Goal: Task Accomplishment & Management: Use online tool/utility

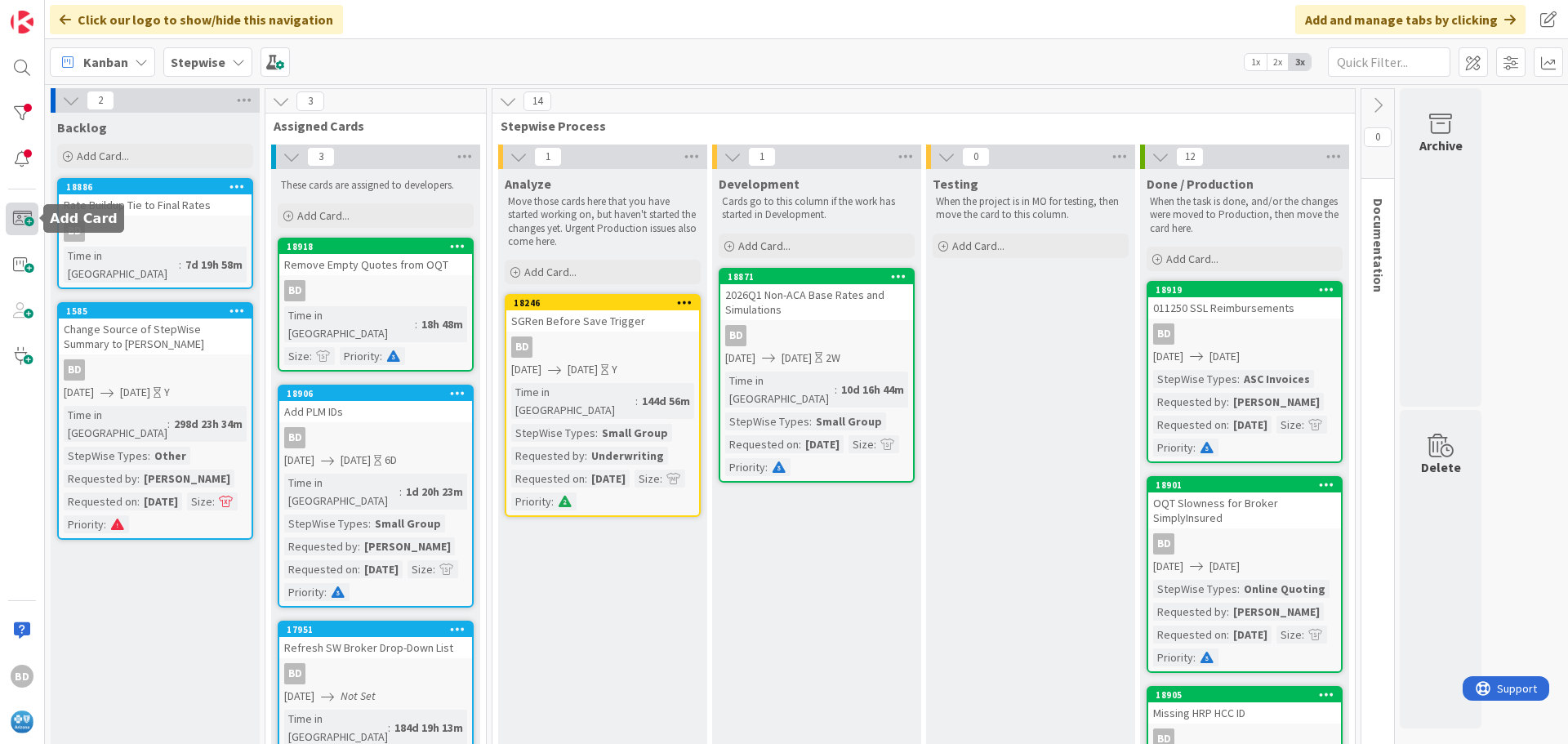
click at [22, 215] on span at bounding box center [22, 218] width 33 height 33
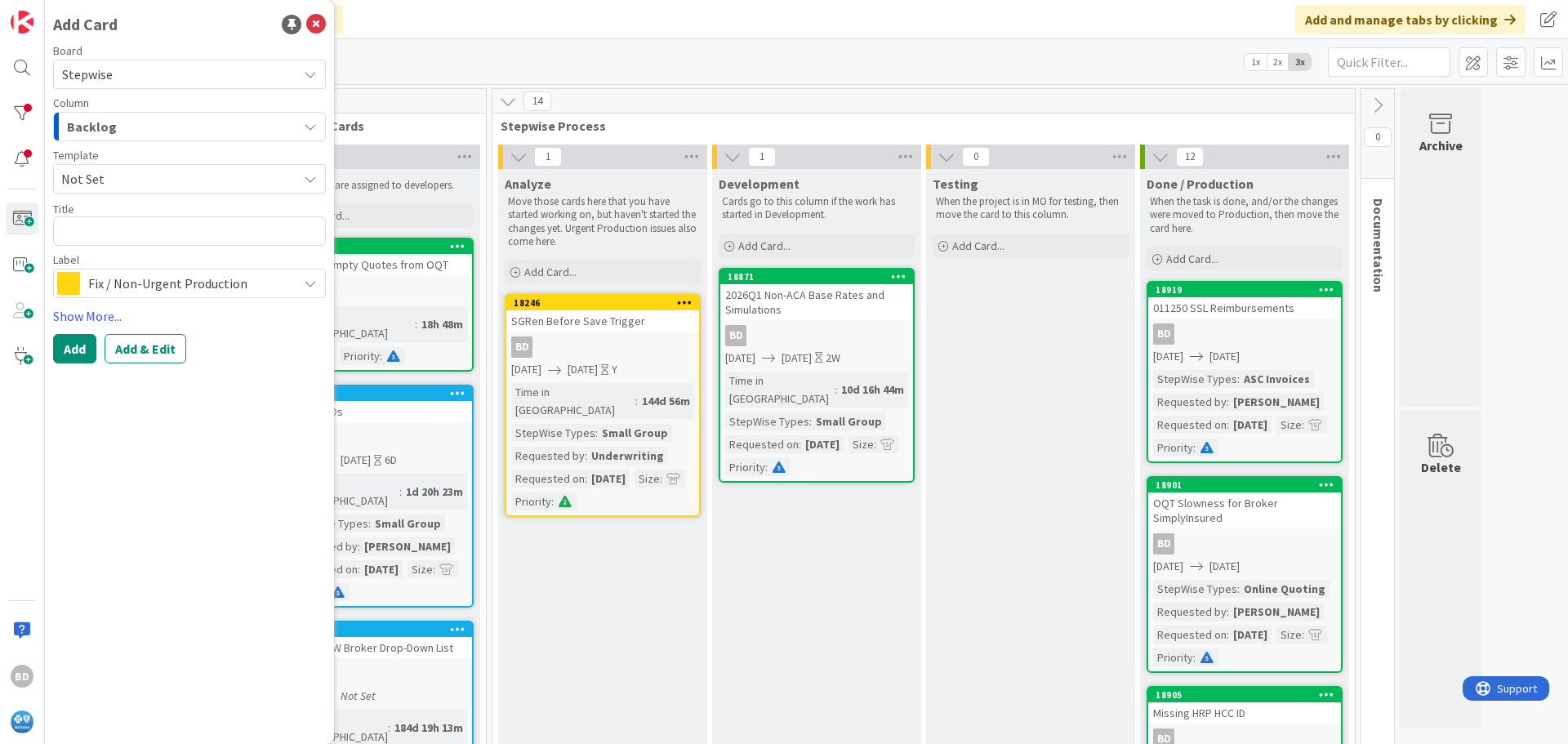
click at [108, 233] on textarea at bounding box center [190, 230] width 273 height 29
type textarea "x"
type textarea "N"
type textarea "x"
type textarea "Ne"
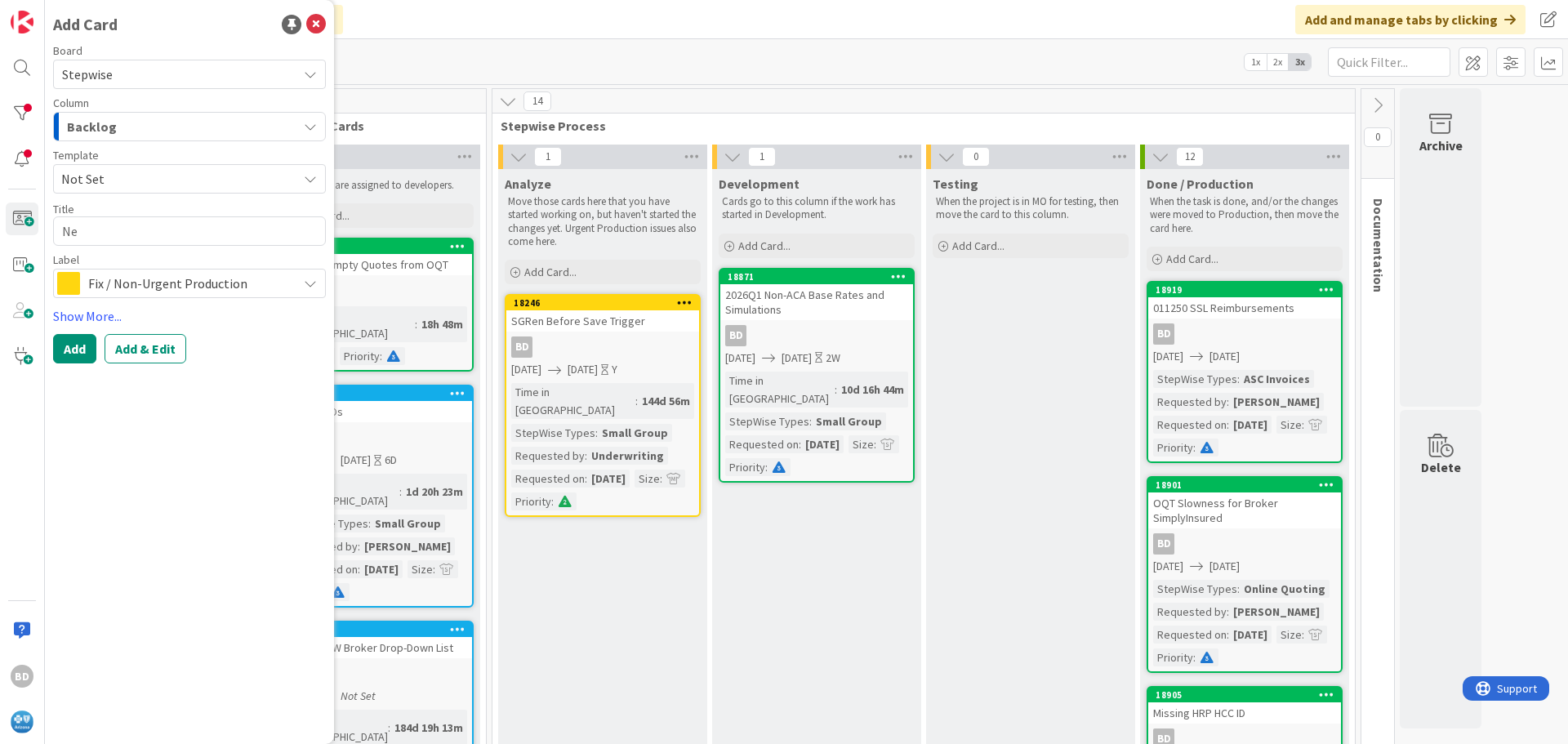
type textarea "x"
type textarea "New"
type textarea "x"
type textarea "New"
type textarea "x"
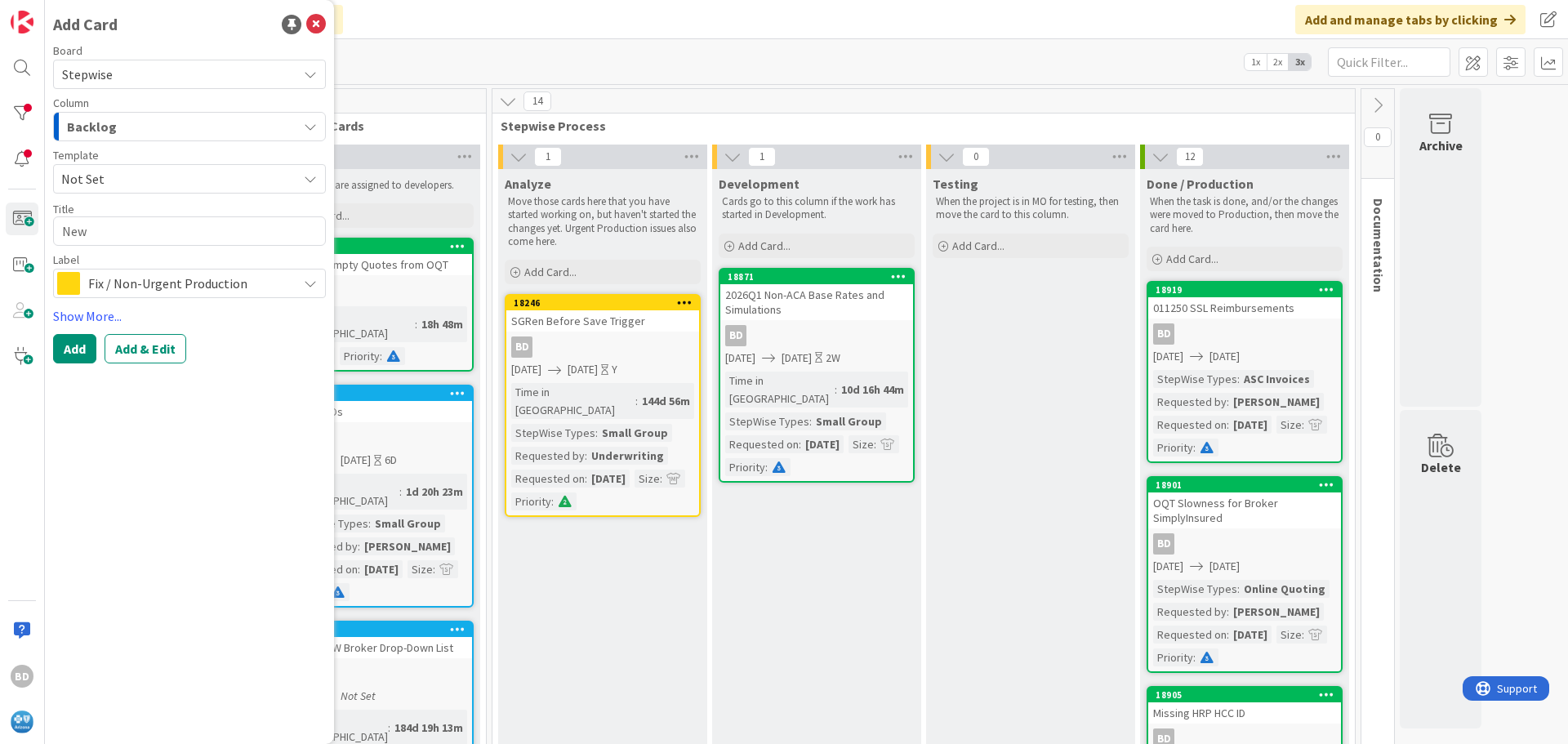
type textarea "New D"
type textarea "x"
type textarea "New De"
type textarea "x"
type textarea "New Den"
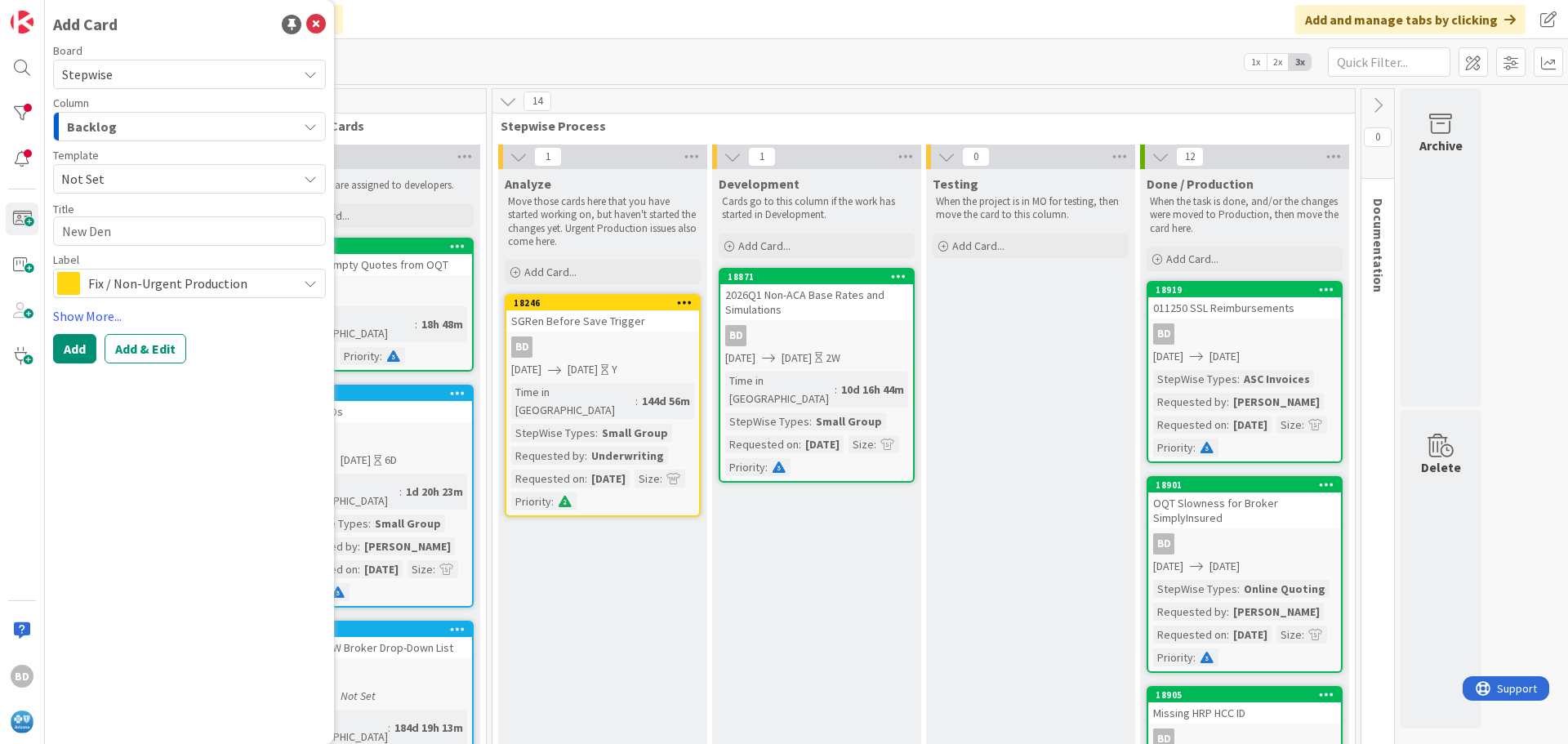
type textarea "x"
type textarea "New Dent"
type textarea "x"
type textarea "New Denta"
type textarea "x"
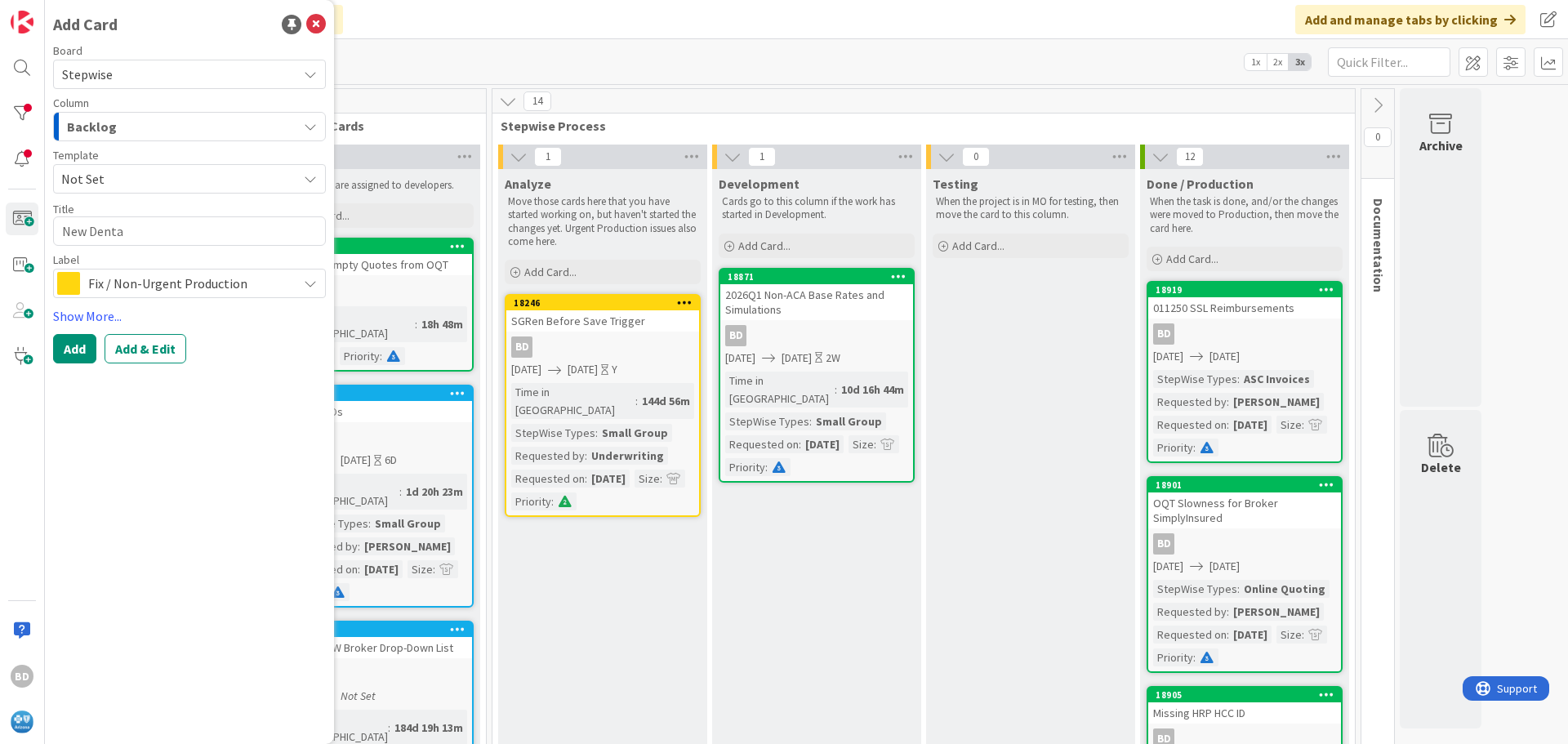
type textarea "New Dental"
type textarea "x"
type textarea "New Dental"
type textarea "x"
type textarea "New Dental P"
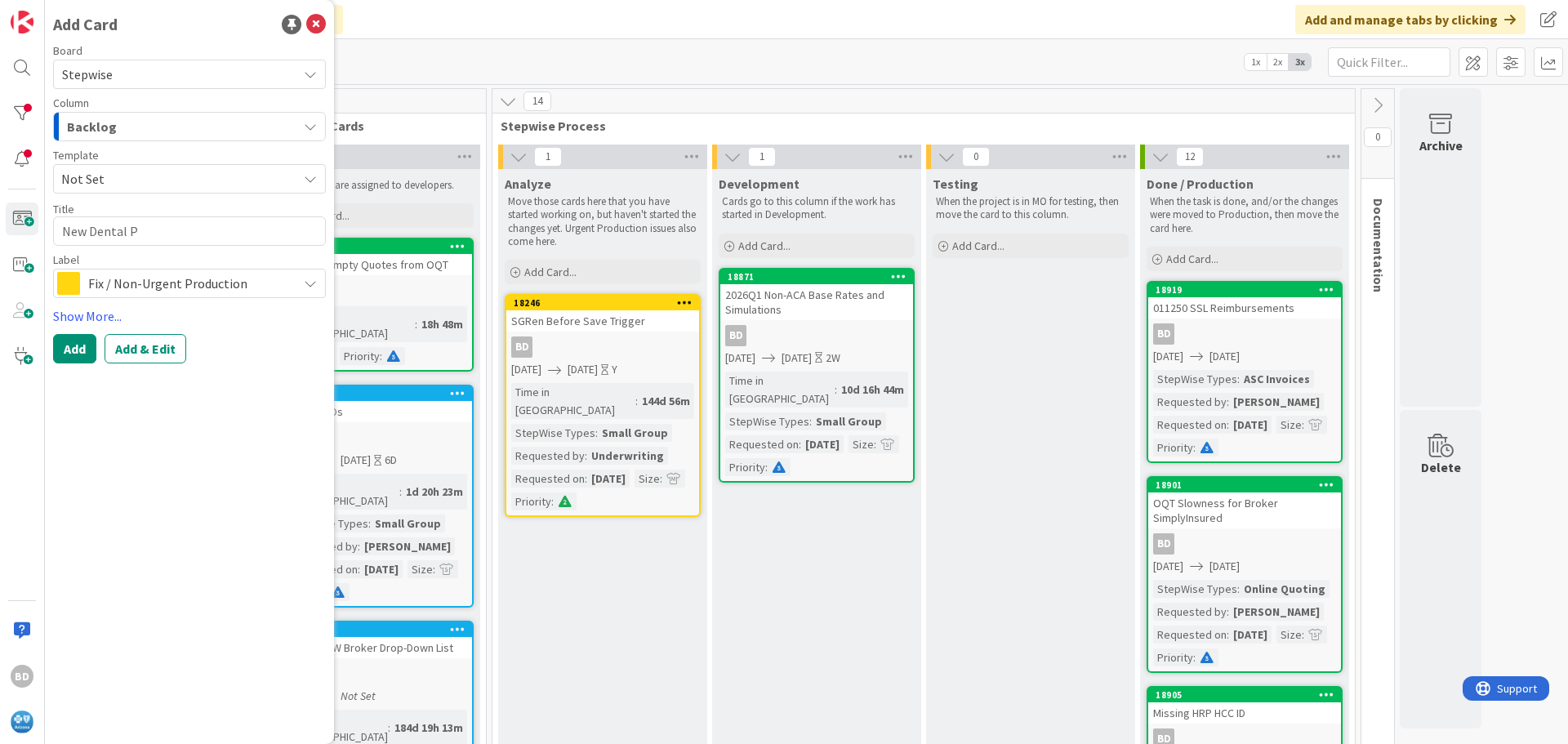
type textarea "x"
type textarea "New Dental PO"
type textarea "x"
type textarea "New Dental P"
type textarea "x"
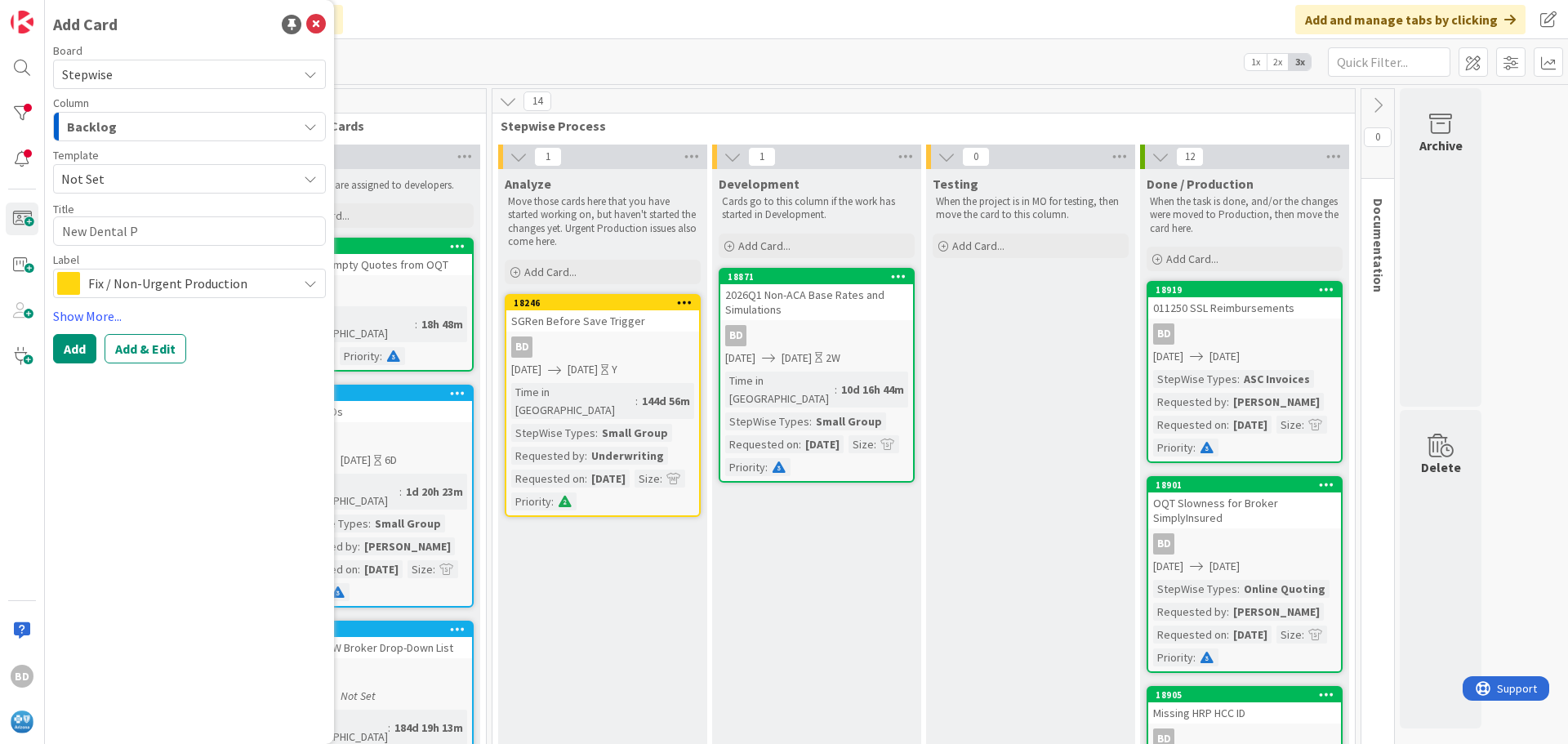
type textarea "New Dental Pl"
type textarea "x"
type textarea "New Dental Pla"
type textarea "x"
type textarea "New Dental Plan"
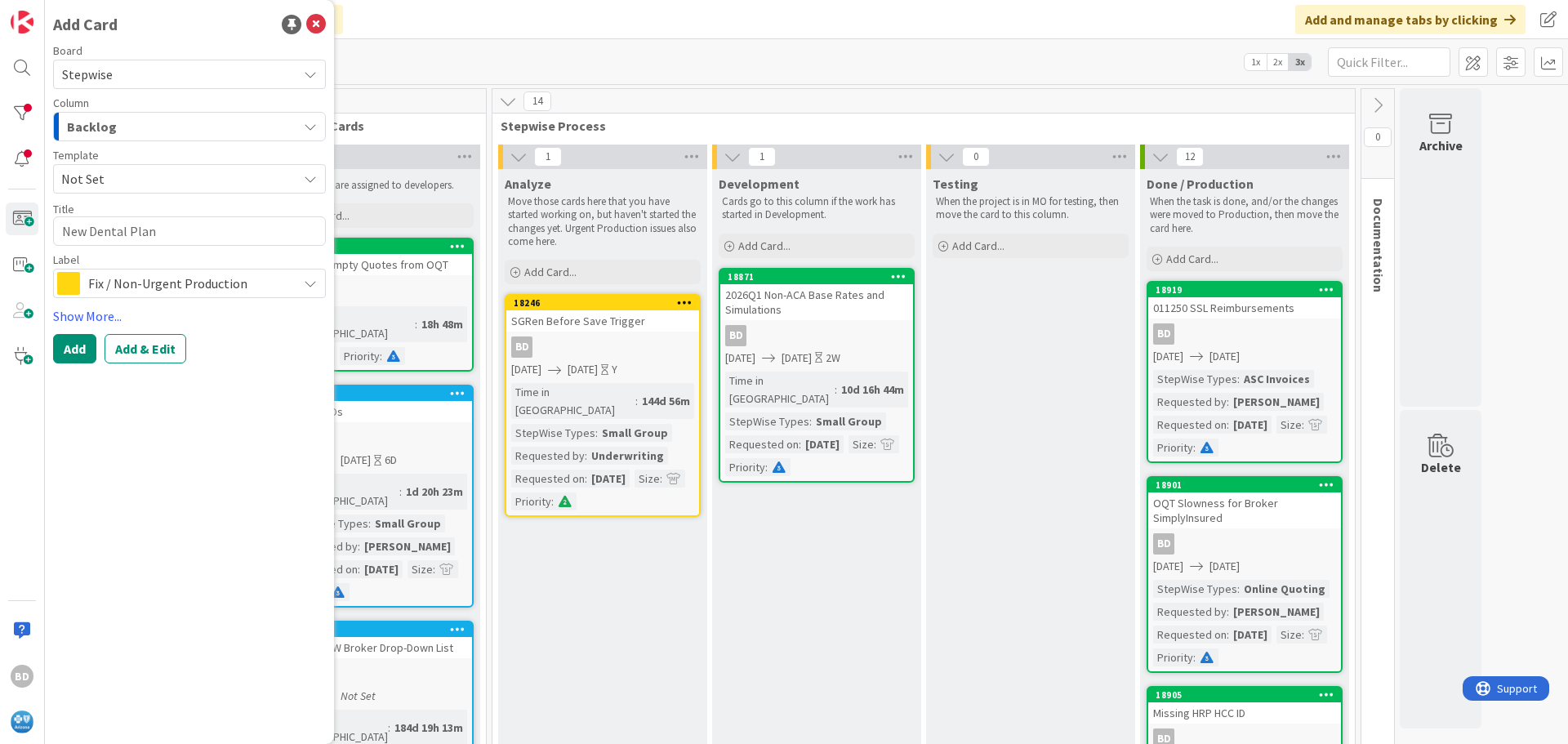
type textarea "x"
type textarea "New Dental Plans"
click at [123, 272] on span "Fix / Non-Urgent Production" at bounding box center [188, 284] width 201 height 22
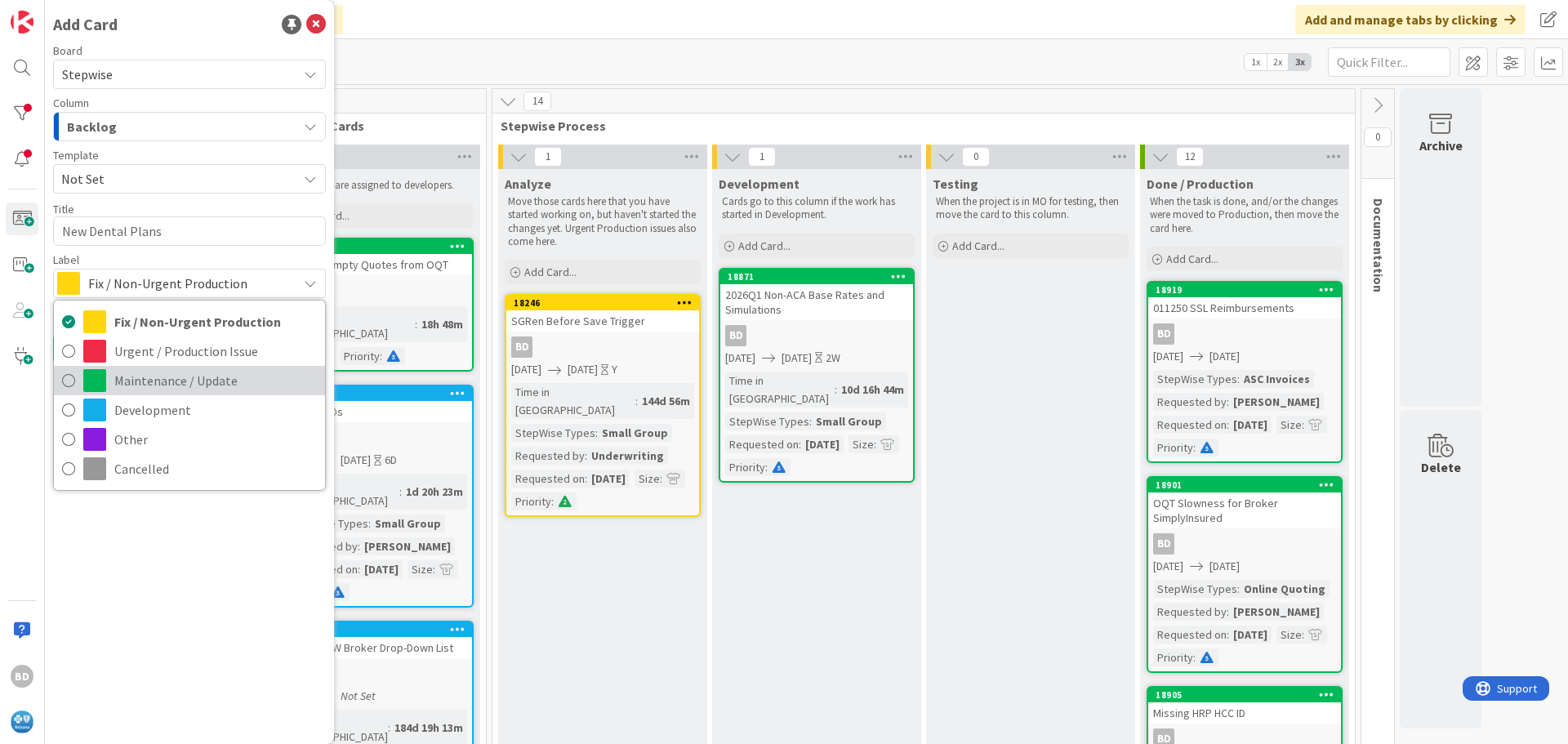
click at [160, 374] on span "Maintenance / Update" at bounding box center [215, 381] width 202 height 24
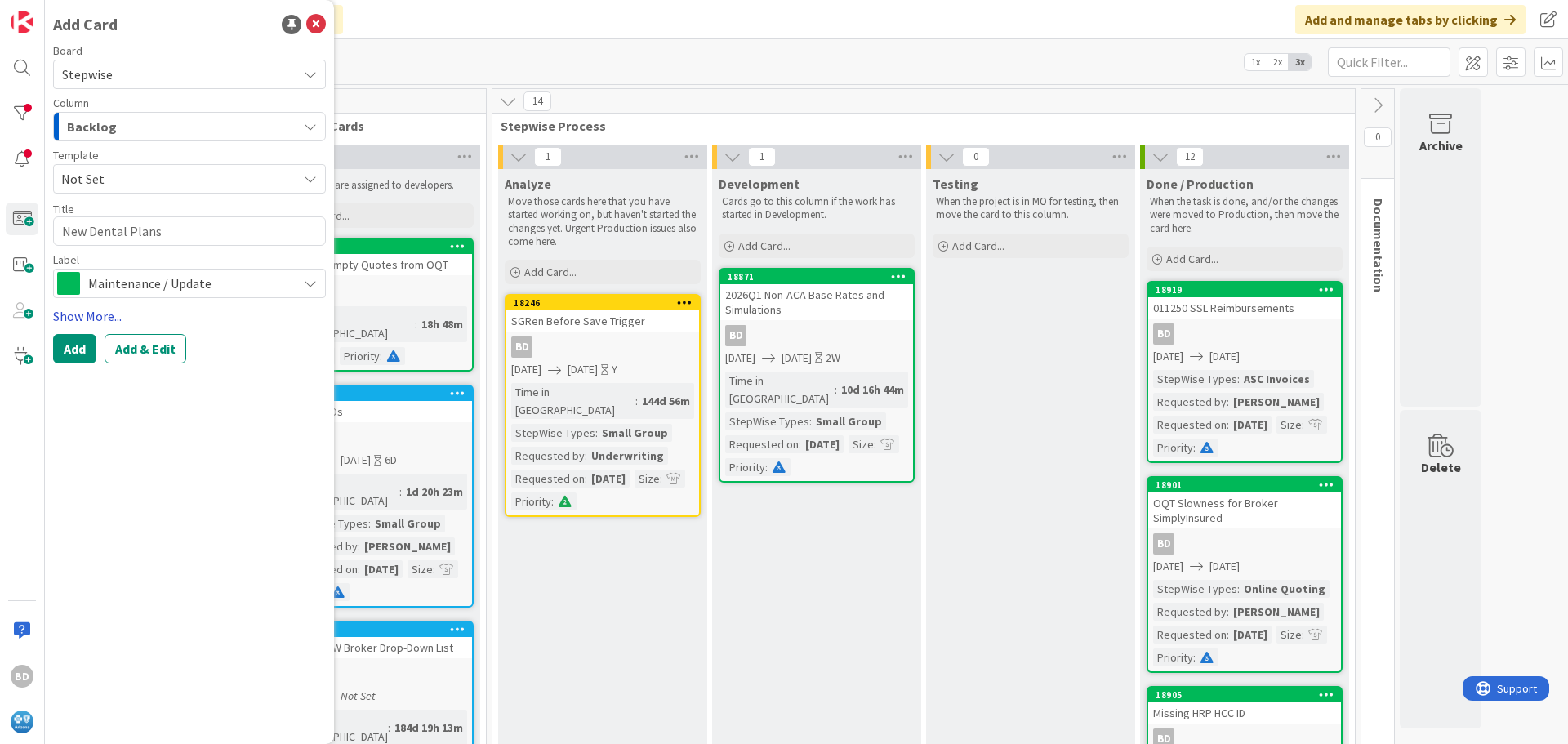
click at [93, 309] on link "Show More..." at bounding box center [190, 315] width 273 height 20
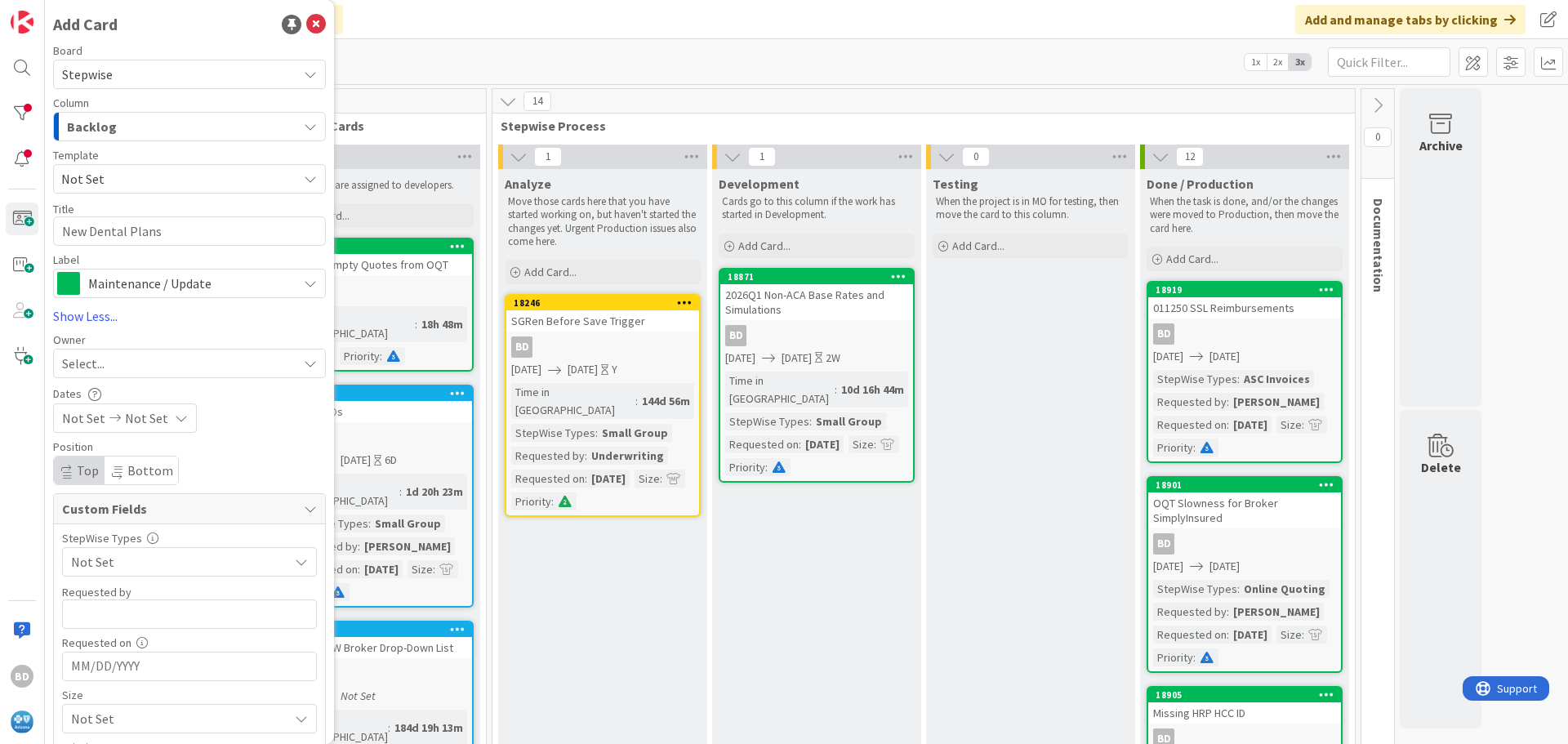
click at [109, 357] on div "Select..." at bounding box center [179, 363] width 235 height 20
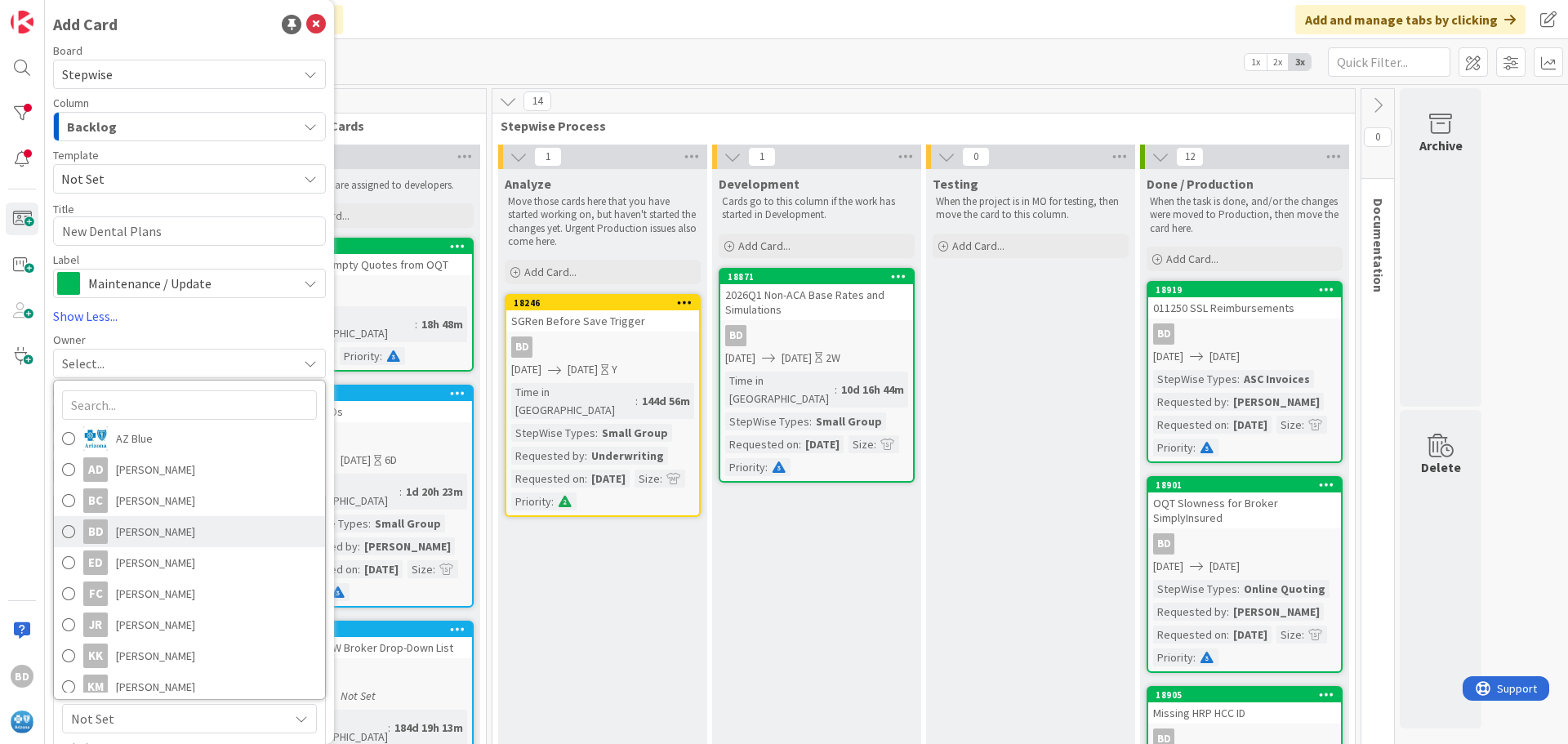
click at [135, 532] on span "[PERSON_NAME]" at bounding box center [155, 532] width 80 height 24
type textarea "x"
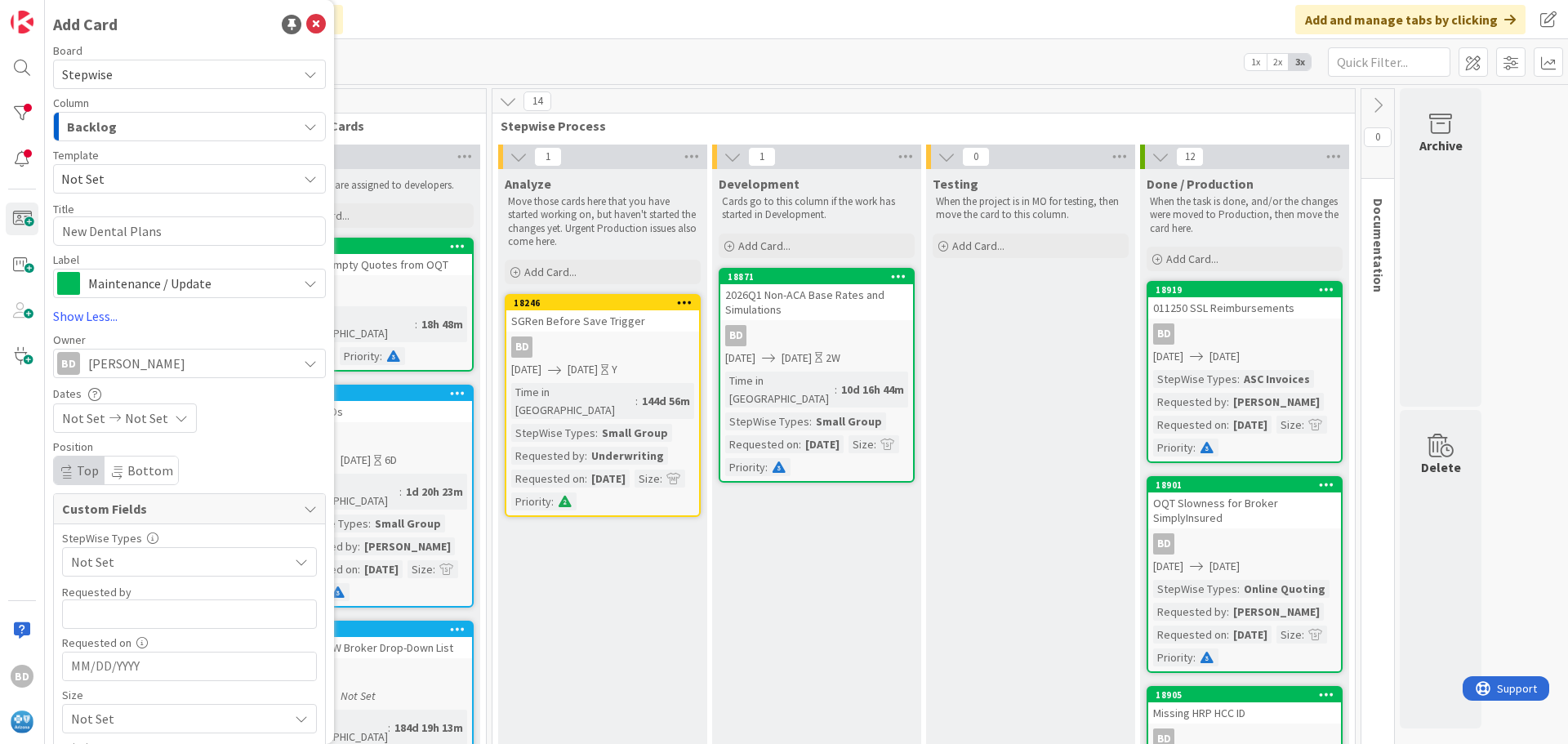
click at [112, 416] on icon at bounding box center [115, 418] width 20 height 11
click at [250, 653] on td "29" at bounding box center [247, 653] width 32 height 31
type input "[DATE]"
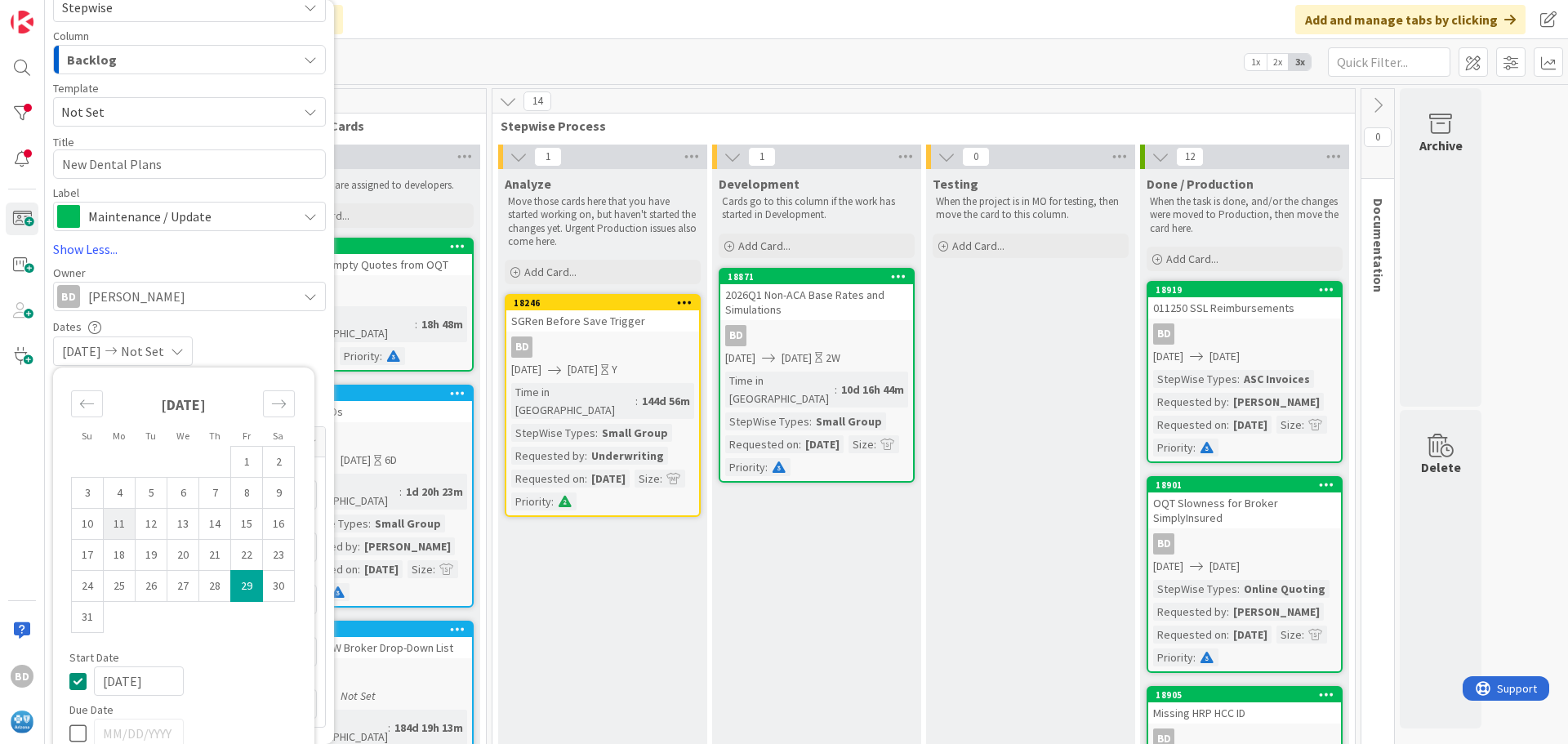
type textarea "x"
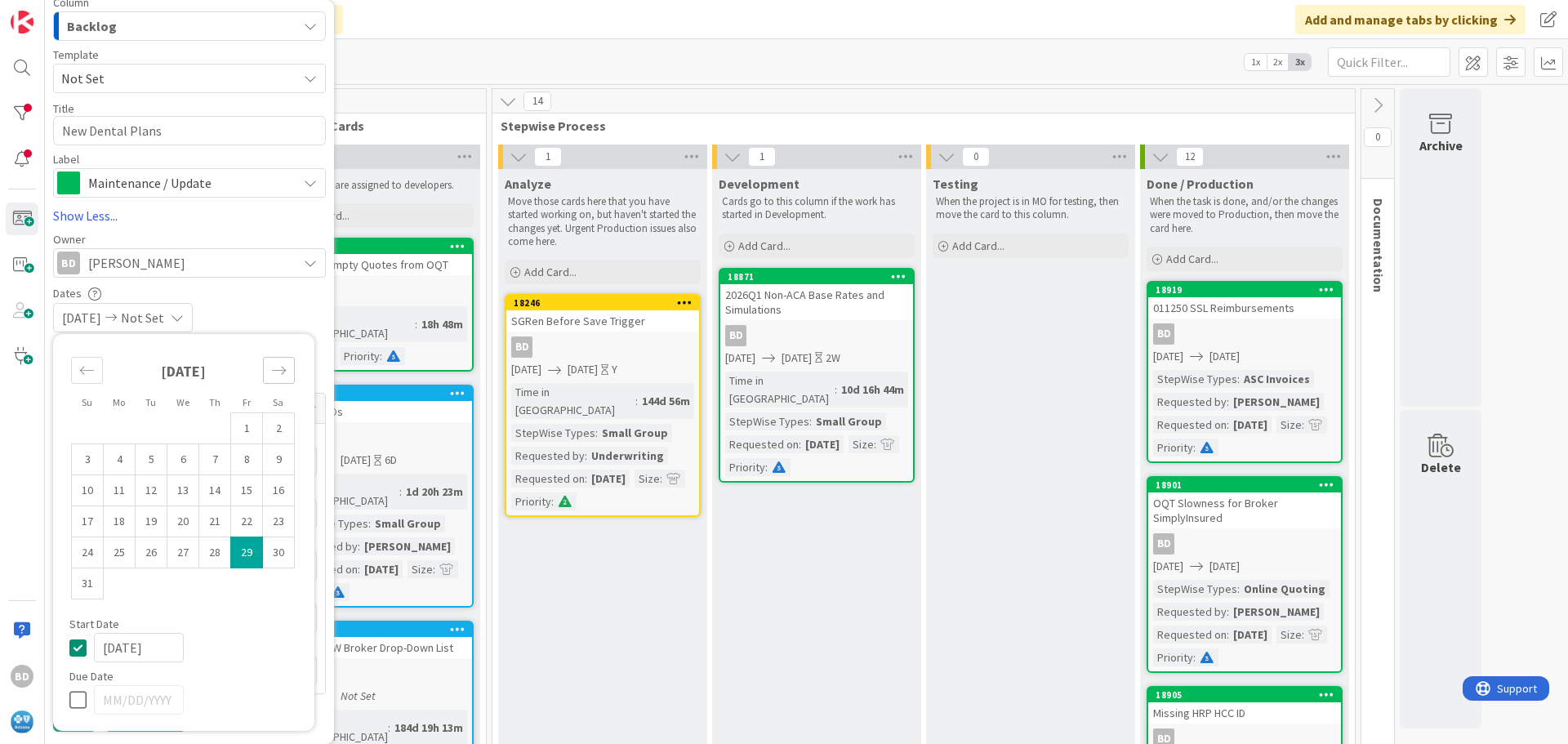
click at [277, 370] on icon "Move forward to switch to the next month." at bounding box center [279, 371] width 16 height 16
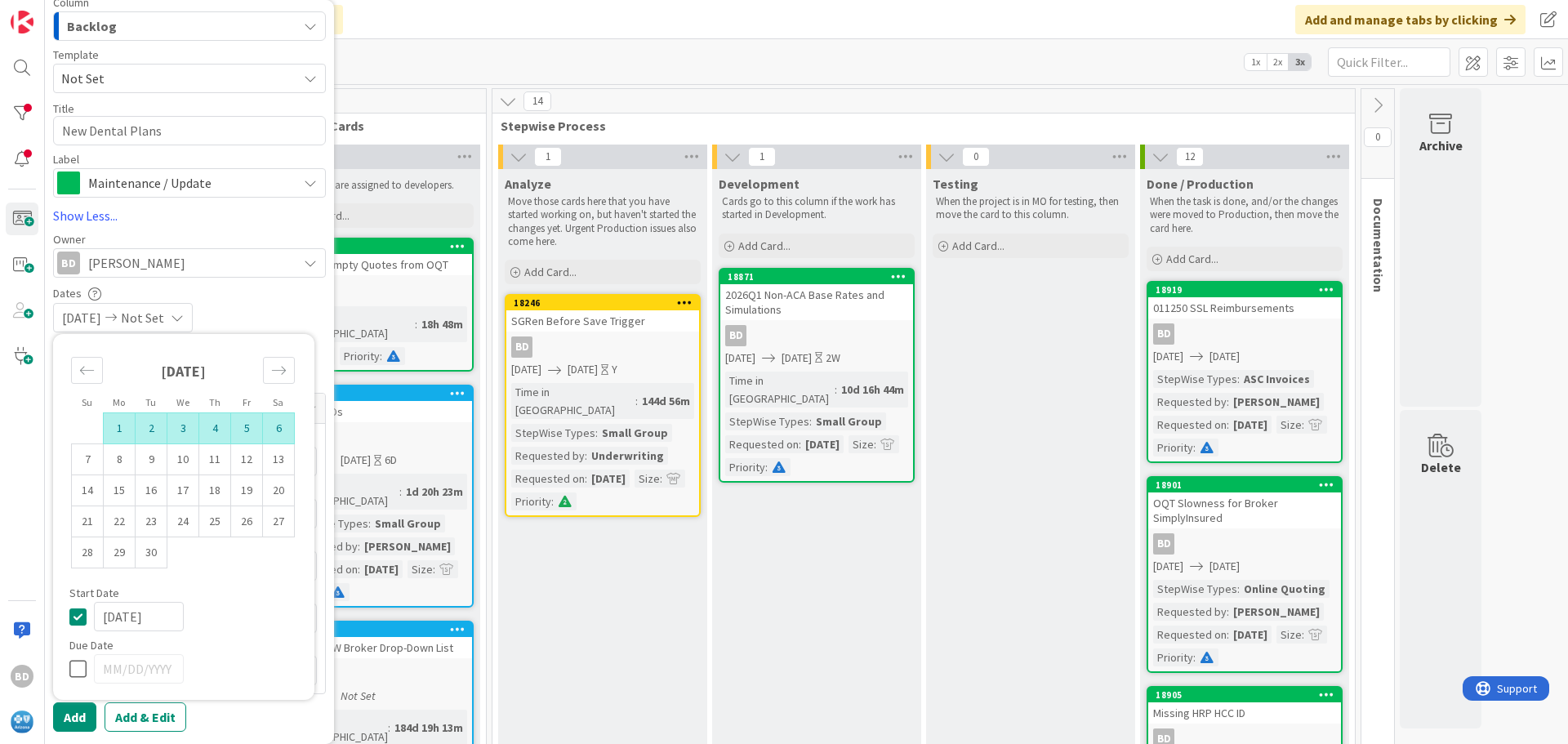
click at [276, 428] on td "6" at bounding box center [279, 429] width 32 height 31
type input "[DATE]"
click at [251, 305] on div "[DATE] [DATE]" at bounding box center [190, 317] width 273 height 29
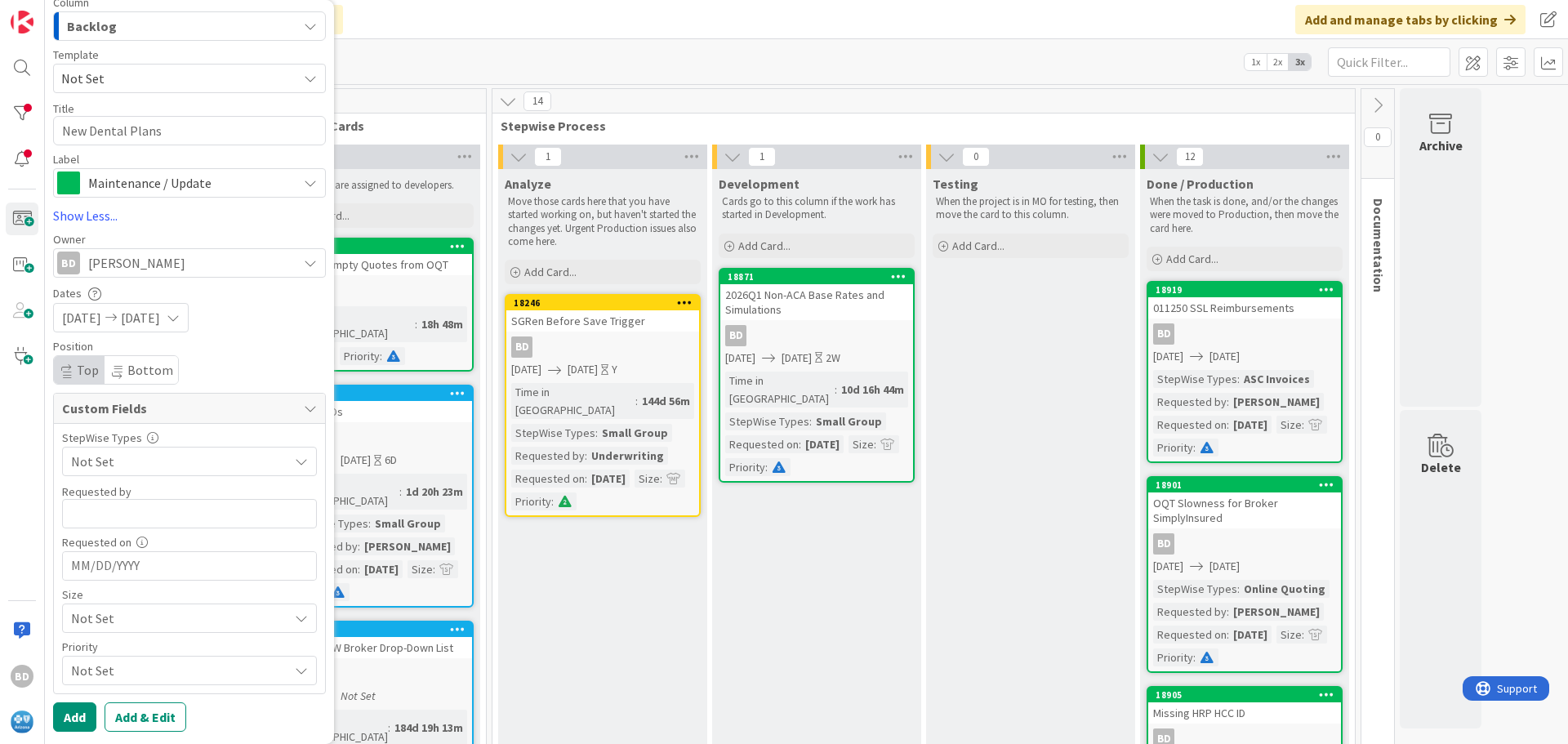
click at [110, 466] on span "Not Set" at bounding box center [175, 461] width 209 height 22
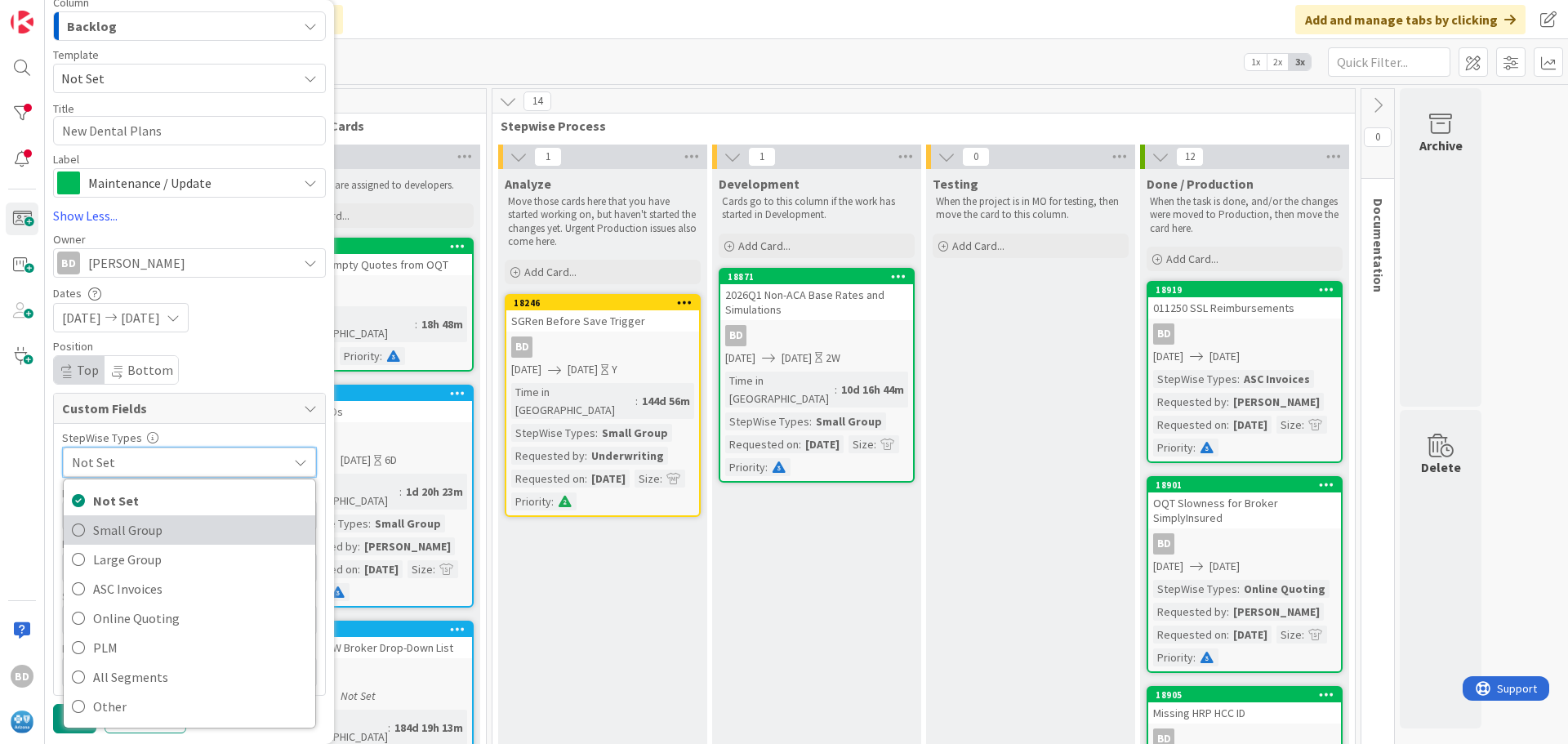
click at [125, 530] on span "Small Group" at bounding box center [200, 530] width 214 height 24
type textarea "x"
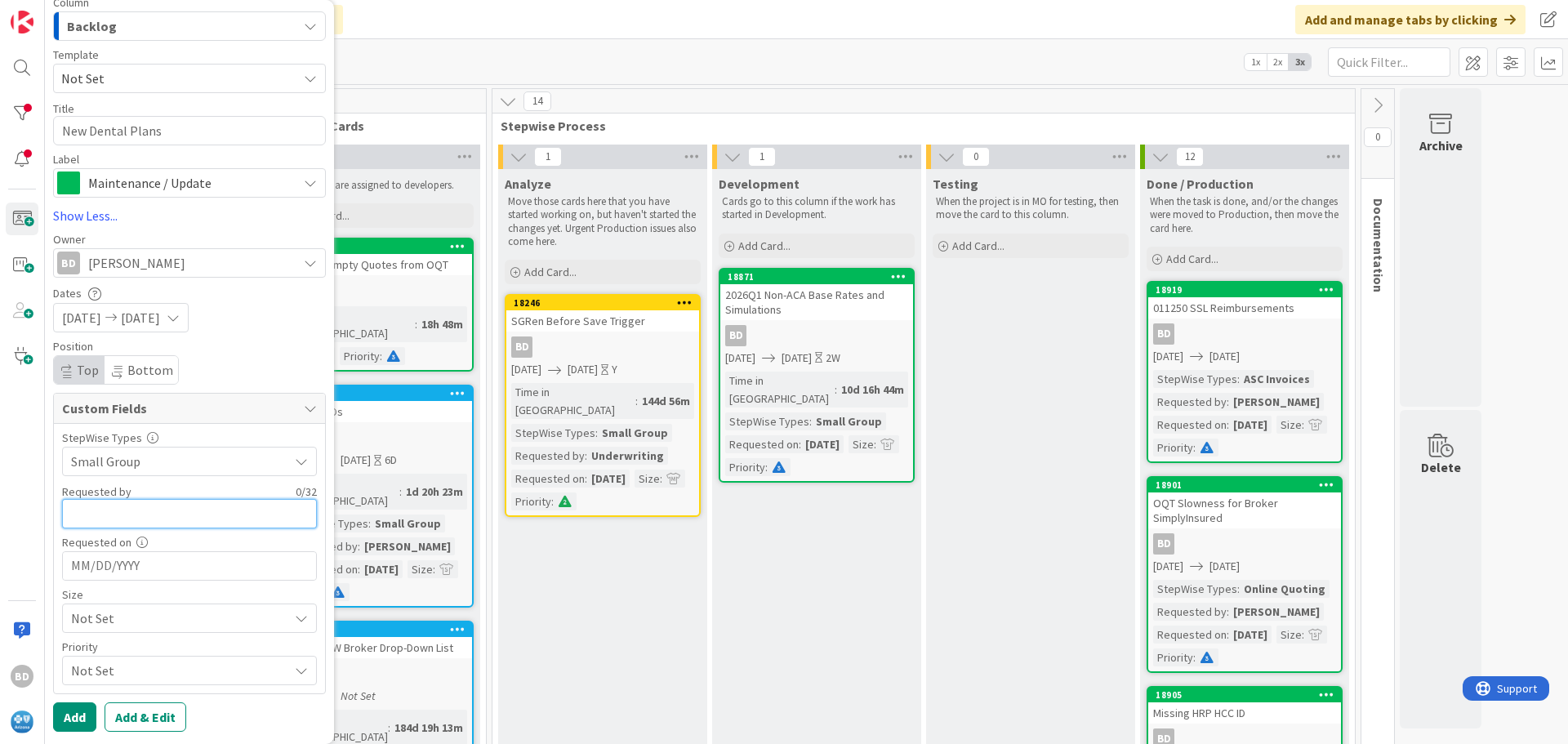
click at [115, 505] on input "text" at bounding box center [189, 513] width 254 height 29
click at [158, 515] on input "text" at bounding box center [189, 513] width 254 height 29
type input "[PERSON_NAME]"
type textarea "x"
type input "[PERSON_NAME]"
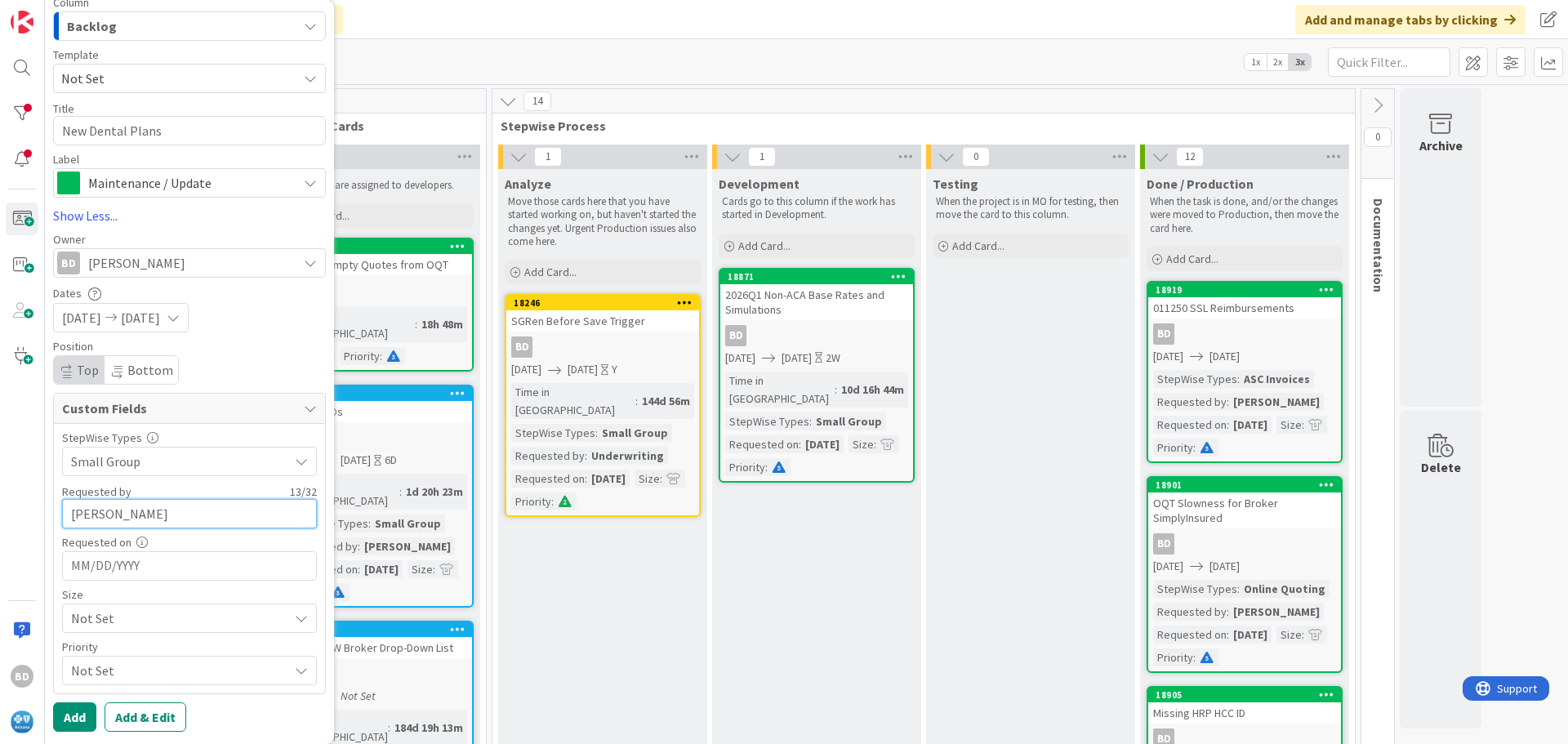
type textarea "x"
type input "[PERSON_NAME]"
click at [163, 576] on input "MM/DD/YYYY" at bounding box center [189, 566] width 237 height 28
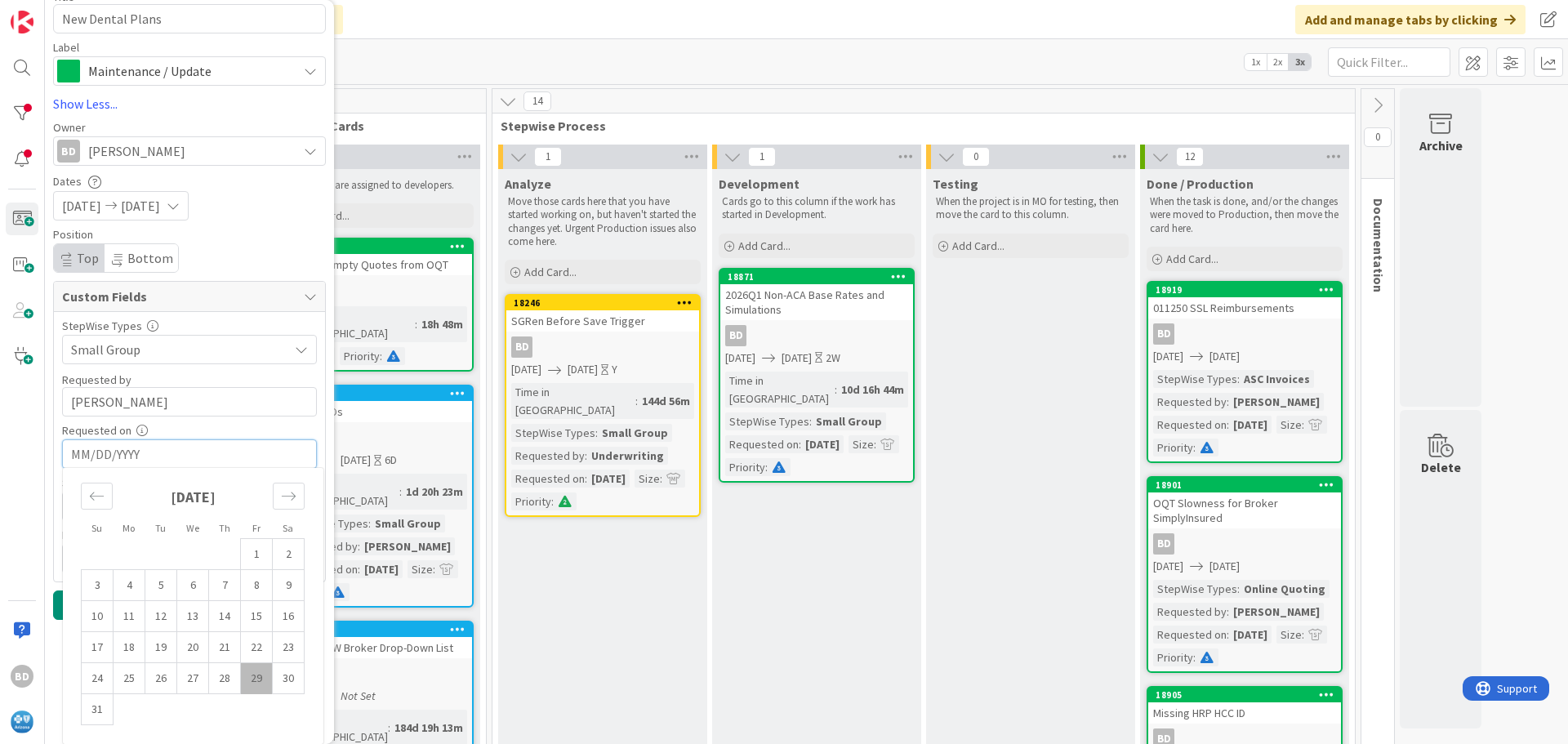
click at [254, 678] on td "29" at bounding box center [256, 678] width 32 height 31
type textarea "x"
type input "[DATE]"
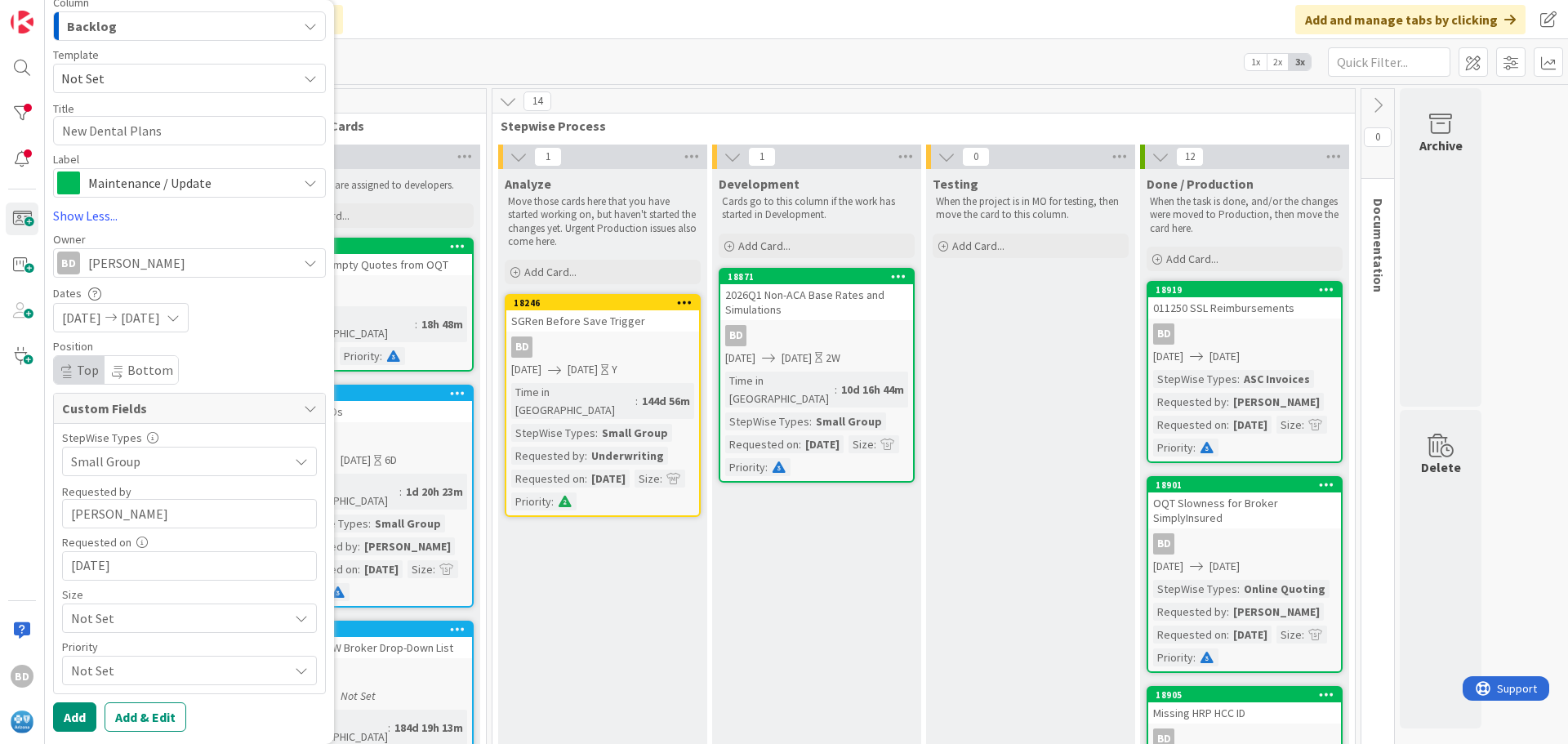
click at [96, 473] on span "Not Set" at bounding box center [175, 461] width 209 height 22
click at [139, 489] on span "Small" at bounding box center [212, 491] width 190 height 24
click at [110, 473] on span "Not Set" at bounding box center [175, 461] width 209 height 22
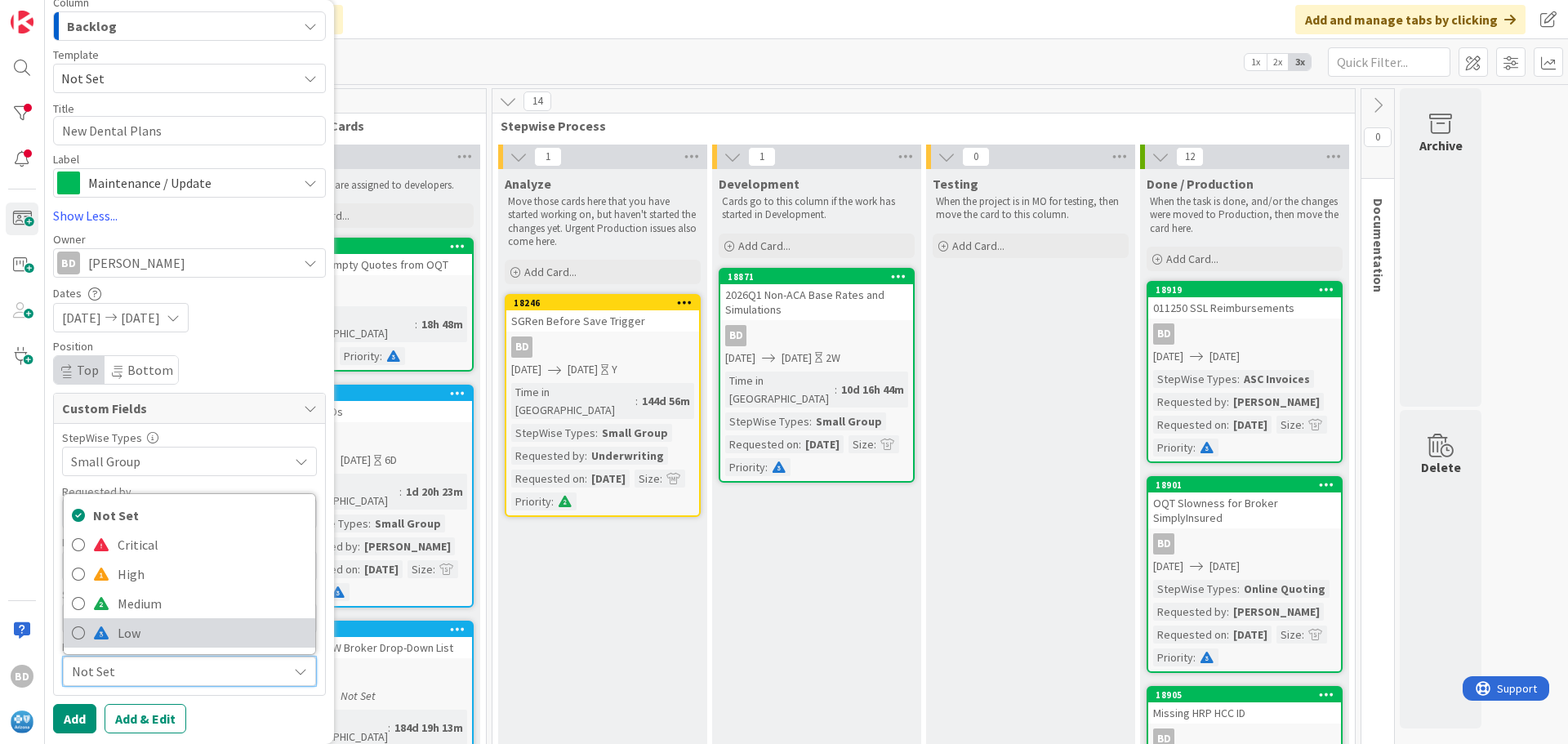
click at [120, 635] on span "Low" at bounding box center [212, 633] width 190 height 24
type textarea "x"
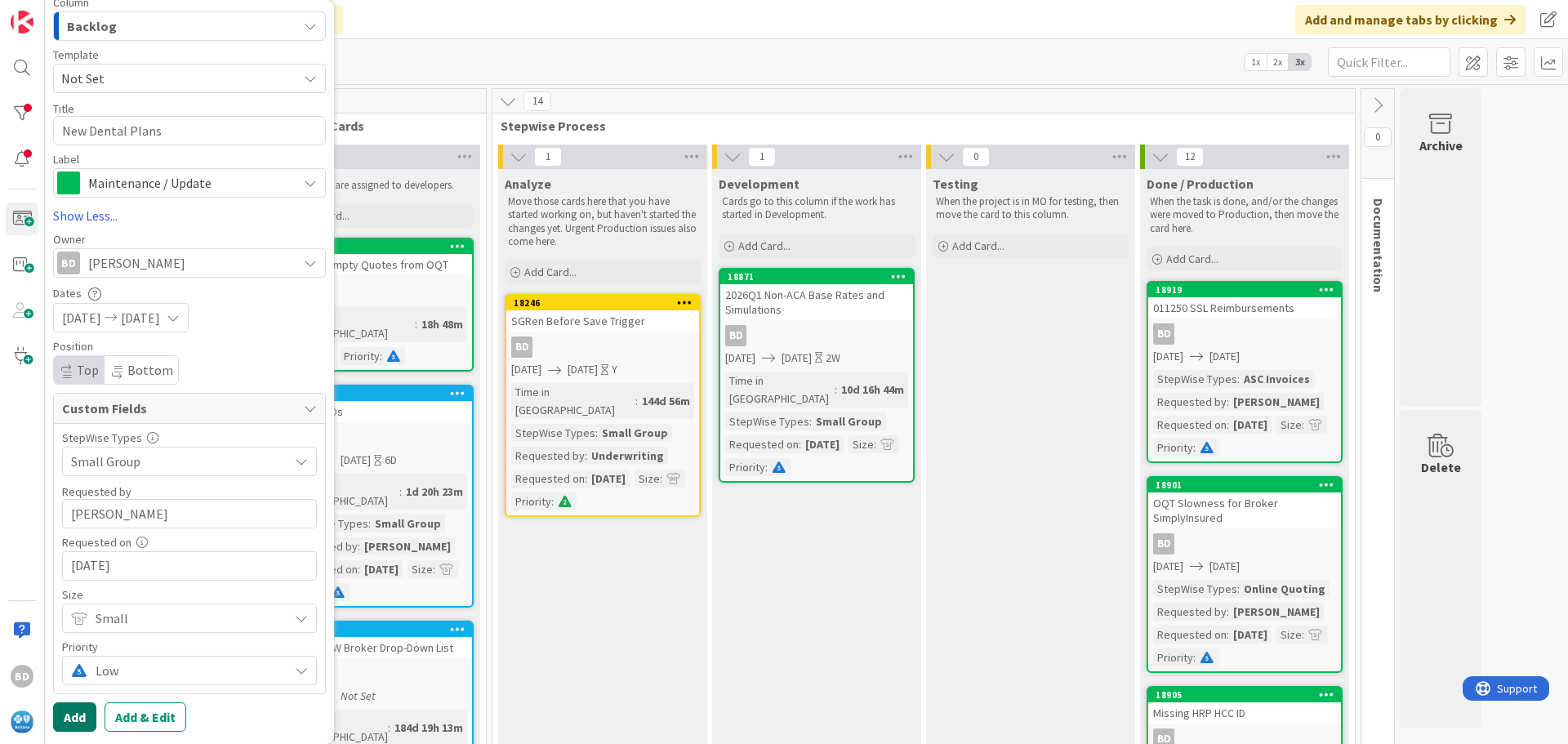
click at [77, 718] on button "Add" at bounding box center [75, 717] width 43 height 29
